Goal: Transaction & Acquisition: Purchase product/service

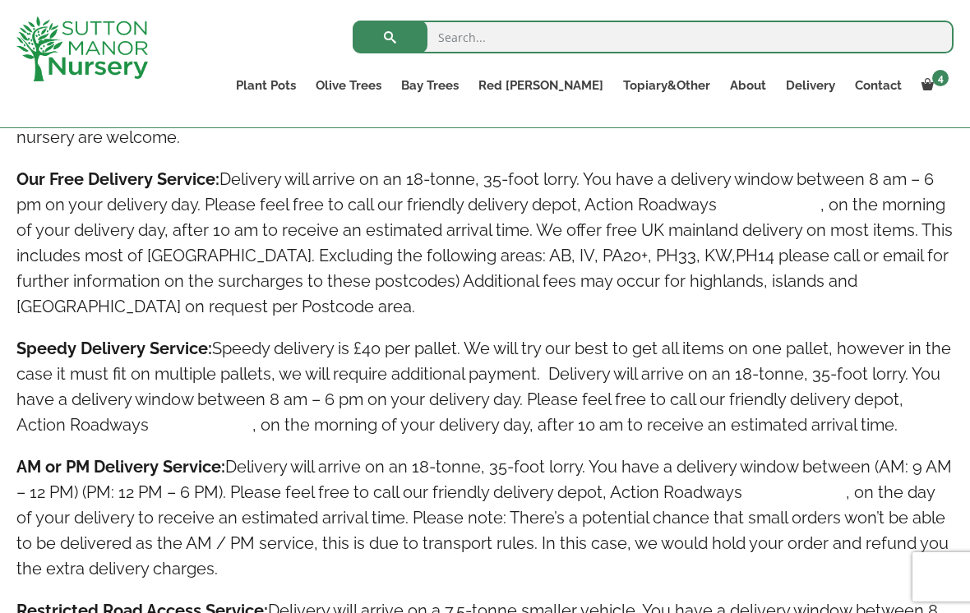
click at [0, 0] on span at bounding box center [0, 0] width 0 height 0
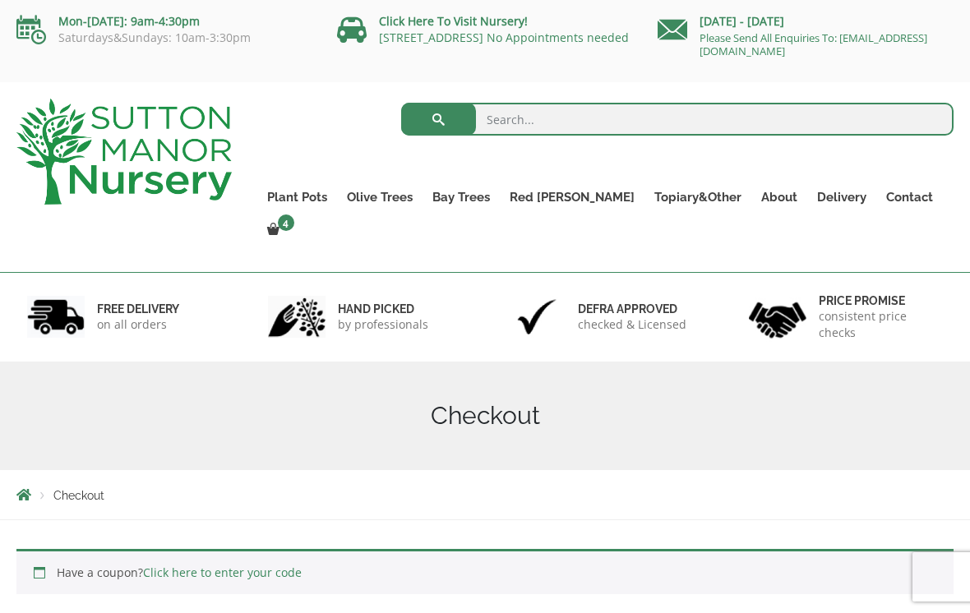
click at [911, 307] on div "Price promise consistent price checks" at bounding box center [846, 317] width 241 height 90
click at [695, 169] on ul "Plant Pots Resin Bonded Pots The Milan Pots The Capri Pots The Brunello Pots Th…" at bounding box center [605, 202] width 697 height 108
click at [643, 165] on ul "Plant Pots Resin Bonded Pots The Milan Pots The Capri Pots The Brunello Pots Th…" at bounding box center [605, 202] width 697 height 108
click at [0, 0] on span at bounding box center [0, 0] width 0 height 0
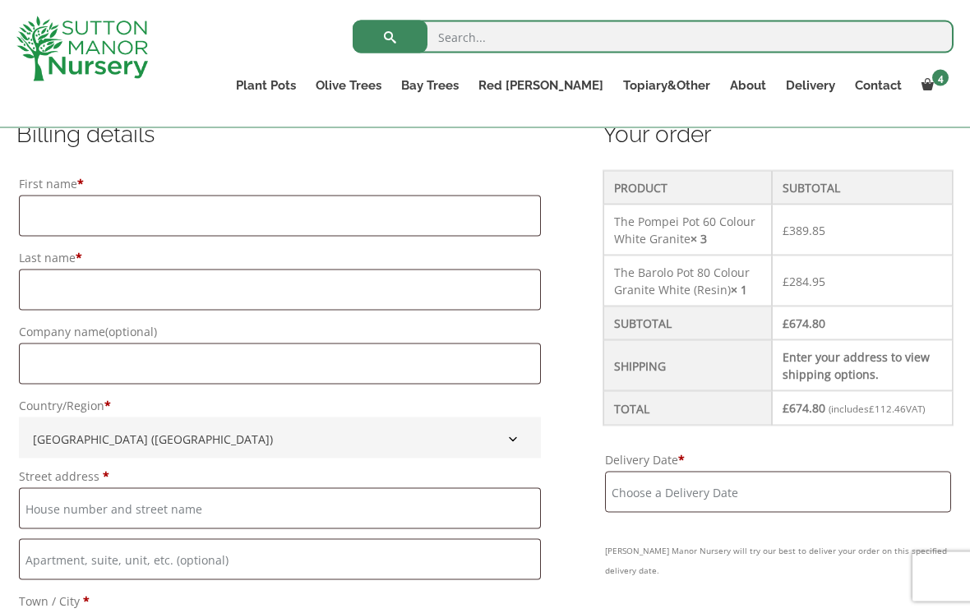
scroll to position [454, 0]
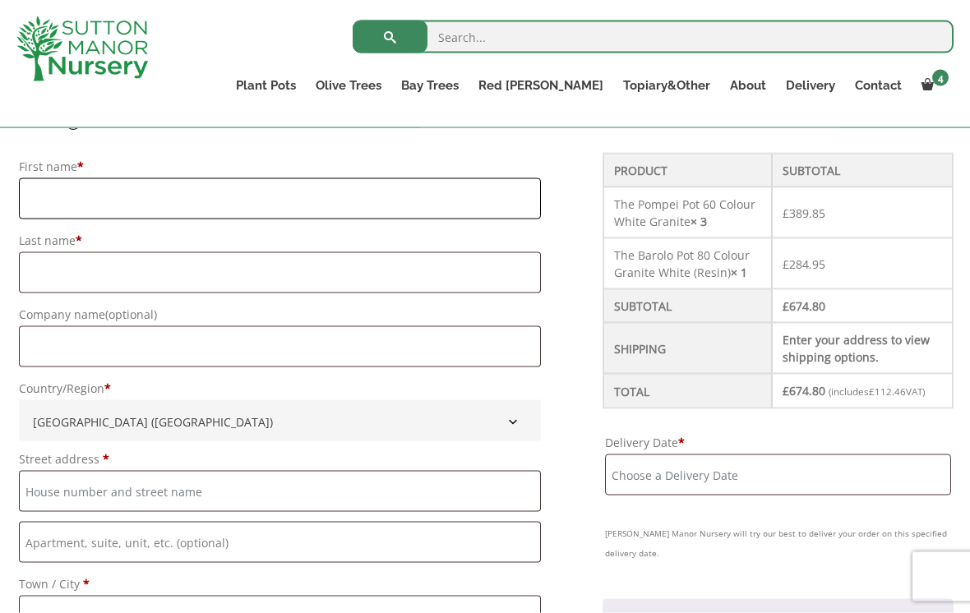
click at [405, 204] on input "First name *" at bounding box center [280, 198] width 522 height 41
type input "[PERSON_NAME]"
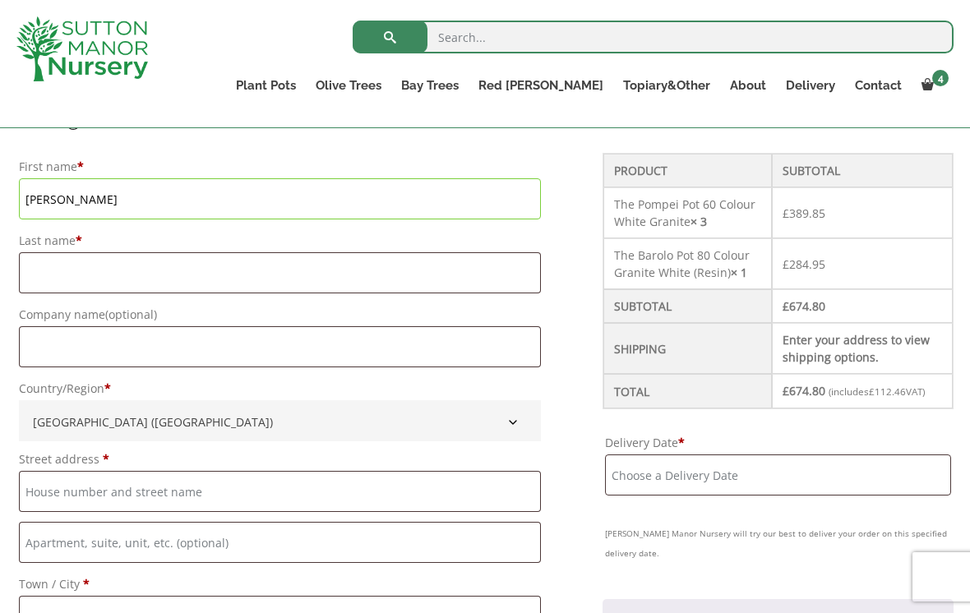
click at [538, 107] on ul "Plant Pots Resin Bonded Pots The Milan Pots The Capri Pots The Brunello Pots Th…" at bounding box center [589, 88] width 727 height 45
click at [877, 85] on link "Contact" at bounding box center [878, 85] width 67 height 23
